Goal: Task Accomplishment & Management: Use online tool/utility

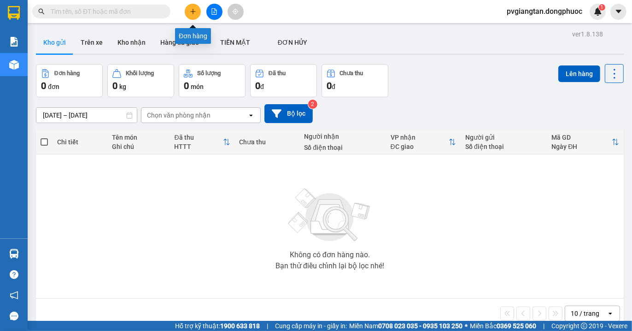
click at [191, 15] on button at bounding box center [193, 12] width 16 height 16
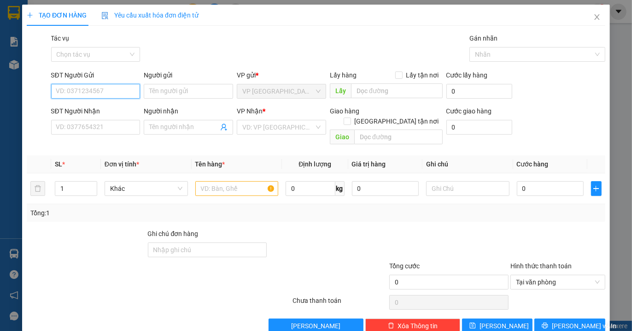
click at [112, 87] on input "SĐT Người Gửi" at bounding box center [95, 91] width 89 height 15
type input "0393353857"
click at [163, 91] on input "Người gửi" at bounding box center [188, 91] width 89 height 15
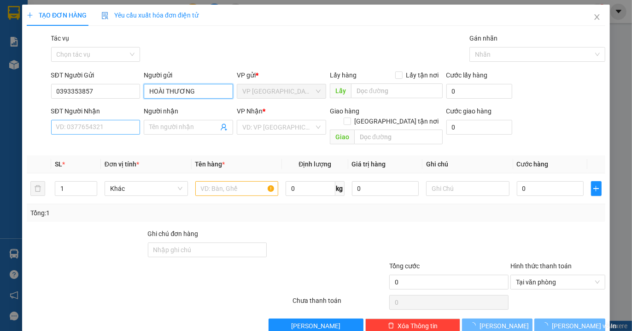
type input "HOÀI THƯƠNG"
click at [112, 131] on input "SĐT Người Nhận" at bounding box center [95, 127] width 89 height 15
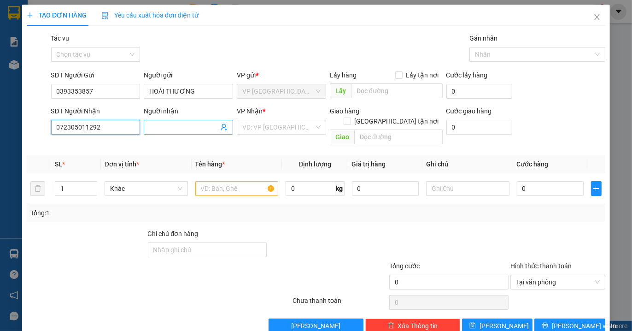
type input "072305011292"
click at [169, 130] on input "Người nhận" at bounding box center [183, 127] width 69 height 10
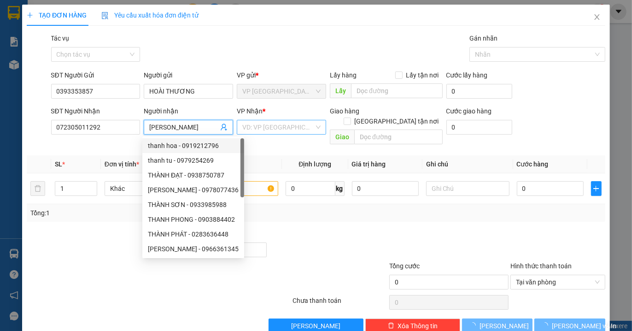
type input "[PERSON_NAME]"
click at [277, 127] on input "search" at bounding box center [278, 127] width 72 height 14
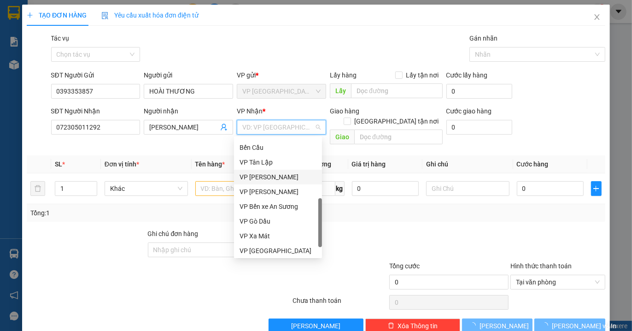
scroll to position [236, 0]
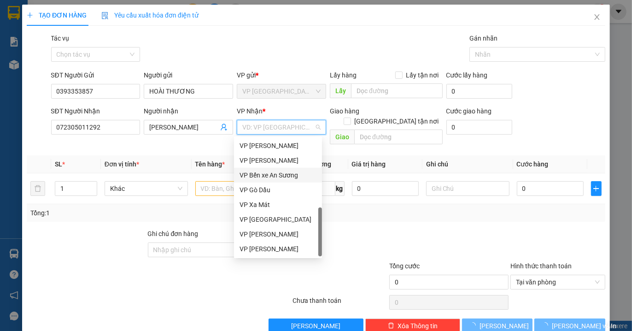
click at [273, 172] on div "VP Bến xe An Sương" at bounding box center [277, 175] width 77 height 10
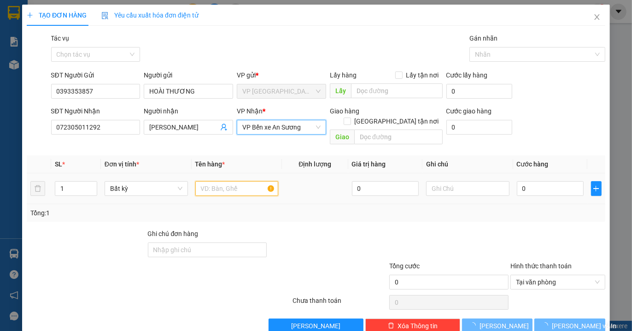
click at [216, 181] on input "text" at bounding box center [236, 188] width 83 height 15
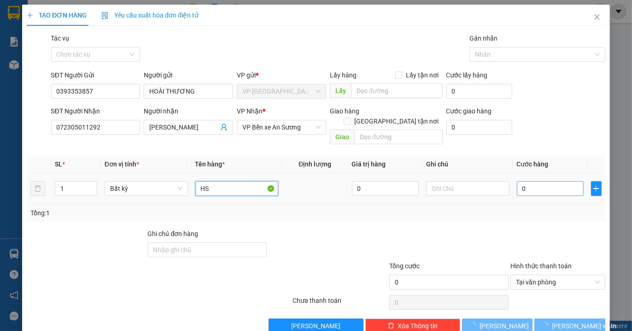
type input "HS"
click at [539, 181] on input "0" at bounding box center [550, 188] width 67 height 15
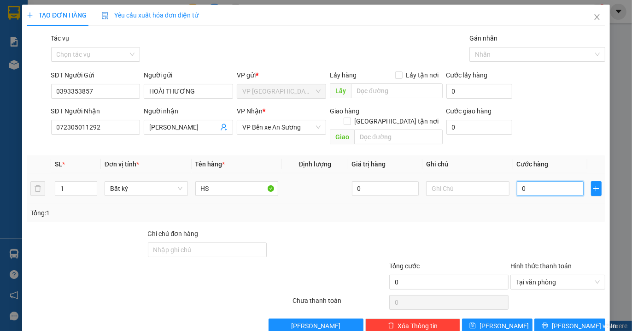
type input "002"
type input "2"
type input "0.020"
type input "20"
click at [505, 210] on div "Tổng: 1" at bounding box center [316, 212] width 578 height 17
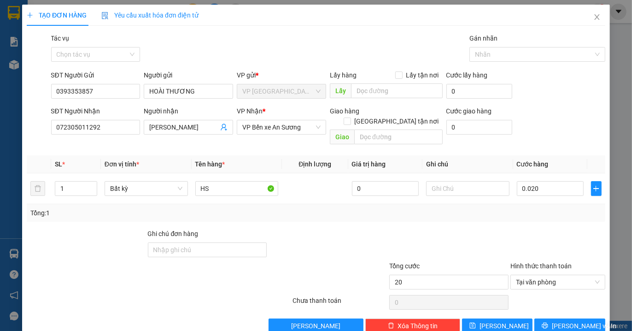
type input "20.000"
click at [548, 322] on icon "printer" at bounding box center [544, 325] width 6 height 6
click at [115, 131] on input "072305011292" at bounding box center [95, 127] width 89 height 15
type input "0"
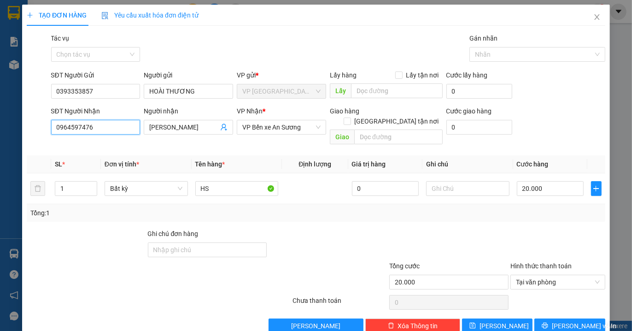
scroll to position [10, 0]
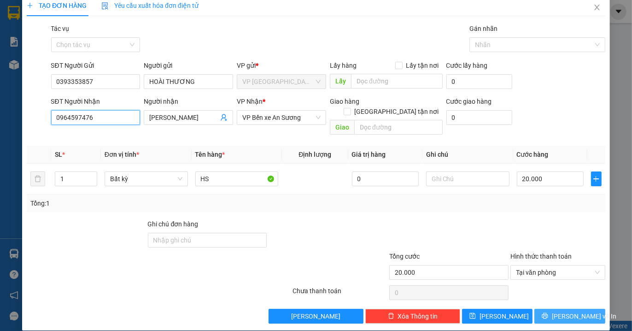
type input "0964597476"
click at [562, 311] on span "[PERSON_NAME] và In" at bounding box center [584, 316] width 64 height 10
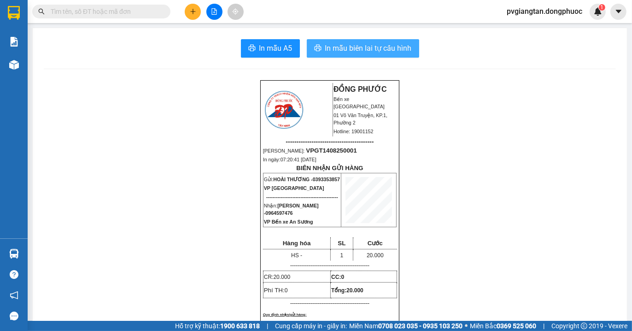
click at [359, 52] on span "In mẫu biên lai tự cấu hình" at bounding box center [368, 48] width 87 height 12
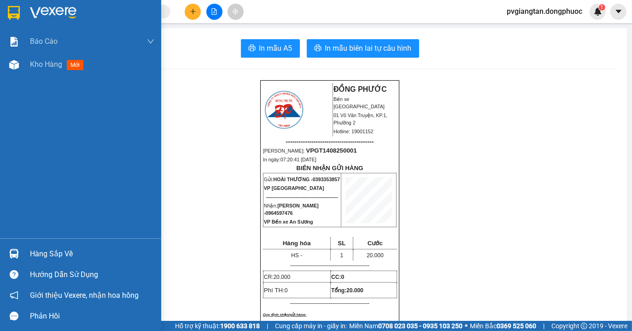
click at [10, 14] on img at bounding box center [14, 13] width 12 height 14
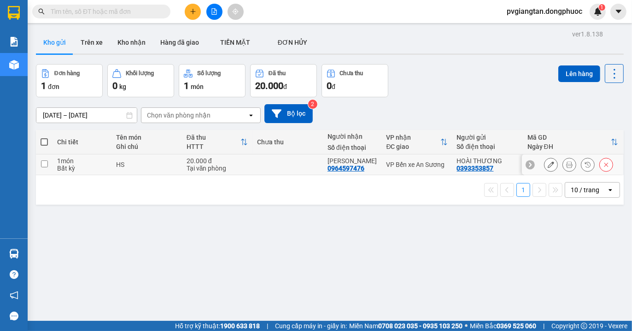
click at [411, 166] on div "VP Bến xe An Sương" at bounding box center [416, 164] width 61 height 7
checkbox input "true"
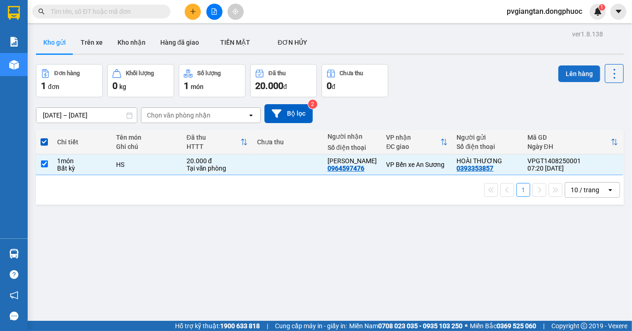
click at [571, 72] on button "Lên hàng" at bounding box center [579, 73] width 42 height 17
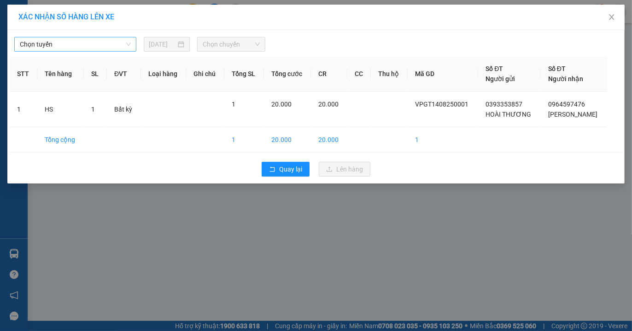
click at [119, 39] on span "Chọn tuyến" at bounding box center [75, 44] width 111 height 14
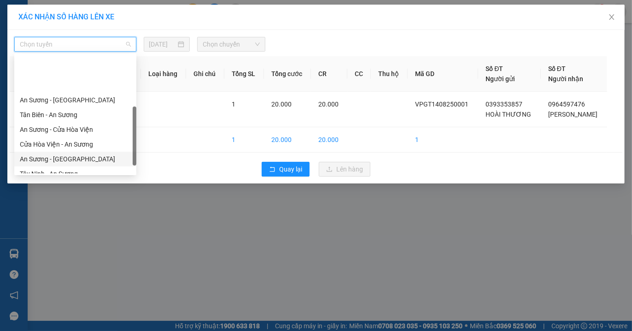
scroll to position [102, 0]
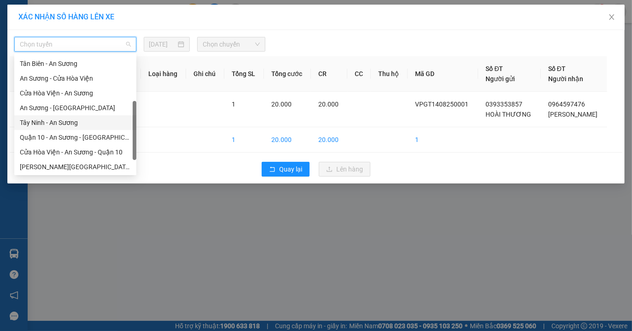
click at [66, 127] on div "Tây Ninh - An Sương" at bounding box center [75, 122] width 111 height 10
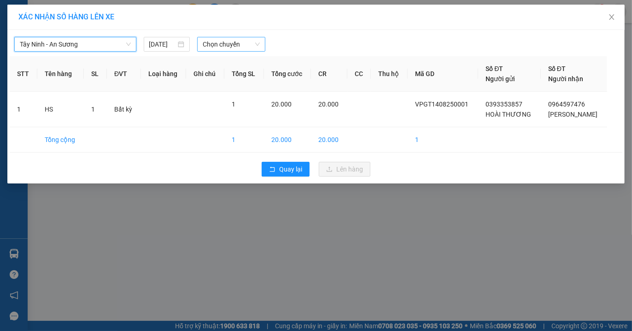
click at [246, 47] on span "Chọn chuyến" at bounding box center [231, 44] width 57 height 14
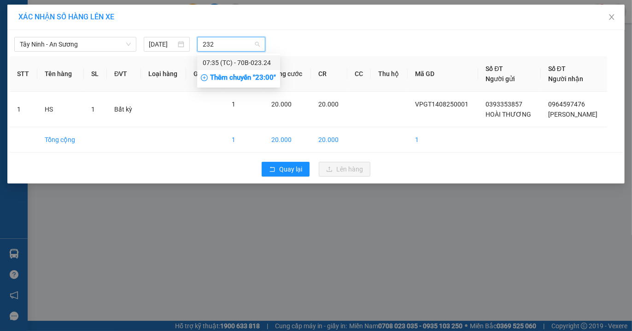
type input "2324"
click at [219, 57] on div "07:35 (TC) - 70B-023.24" at bounding box center [238, 62] width 83 height 15
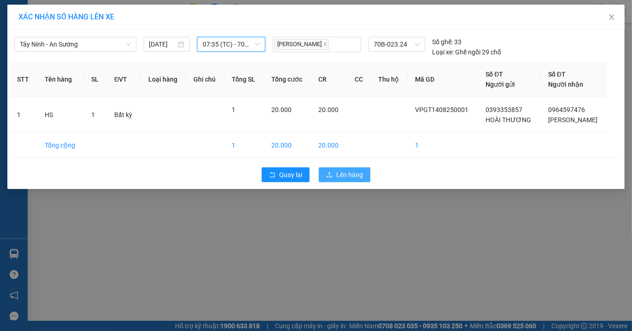
click at [343, 177] on span "Lên hàng" at bounding box center [349, 174] width 27 height 10
